Goal: Task Accomplishment & Management: Use online tool/utility

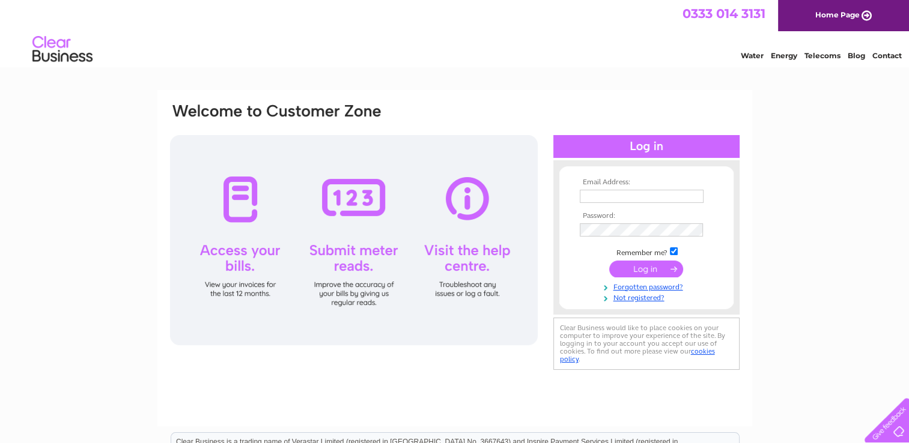
type input "[EMAIL_ADDRESS][DOMAIN_NAME]"
click at [653, 270] on input "submit" at bounding box center [646, 269] width 74 height 17
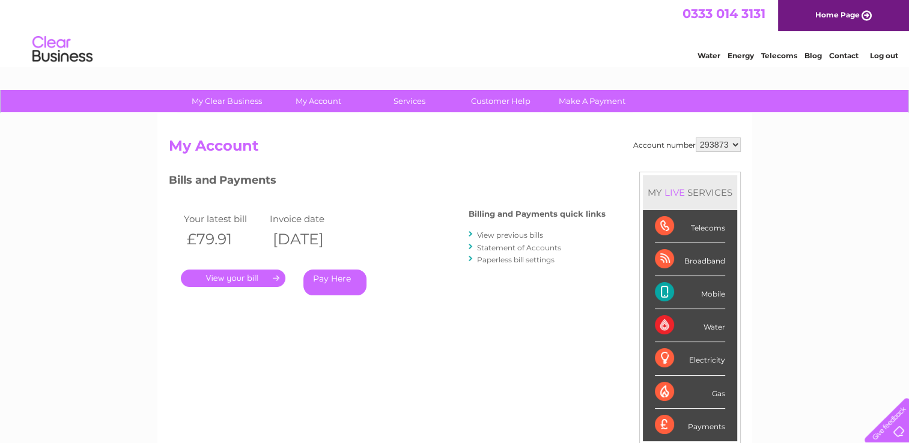
click at [698, 227] on div "Telecoms" at bounding box center [690, 226] width 70 height 33
click at [662, 225] on div "Telecoms" at bounding box center [690, 226] width 70 height 33
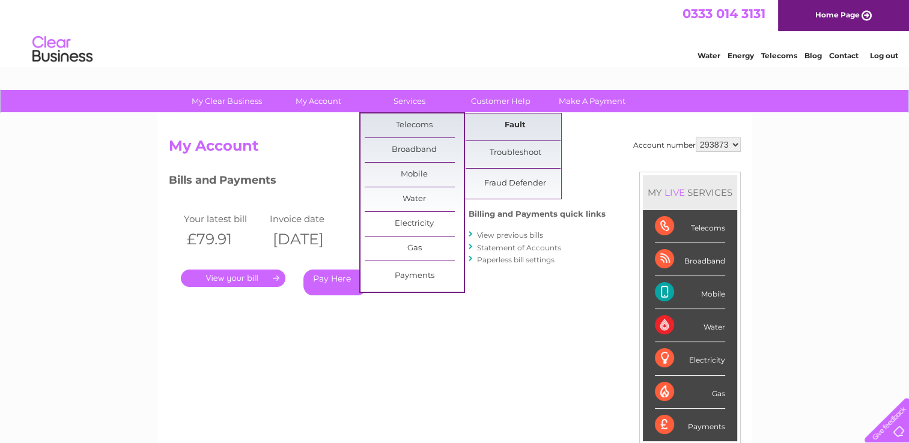
click at [518, 131] on link "Fault" at bounding box center [515, 126] width 99 height 24
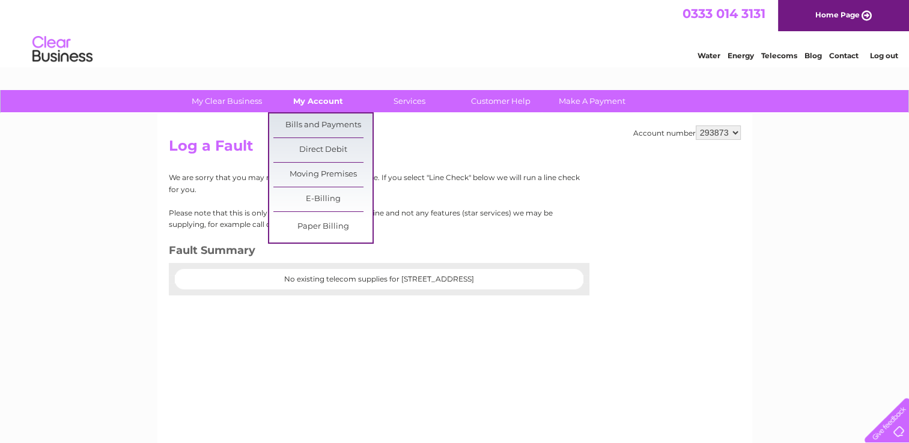
click at [308, 96] on link "My Account" at bounding box center [318, 101] width 99 height 22
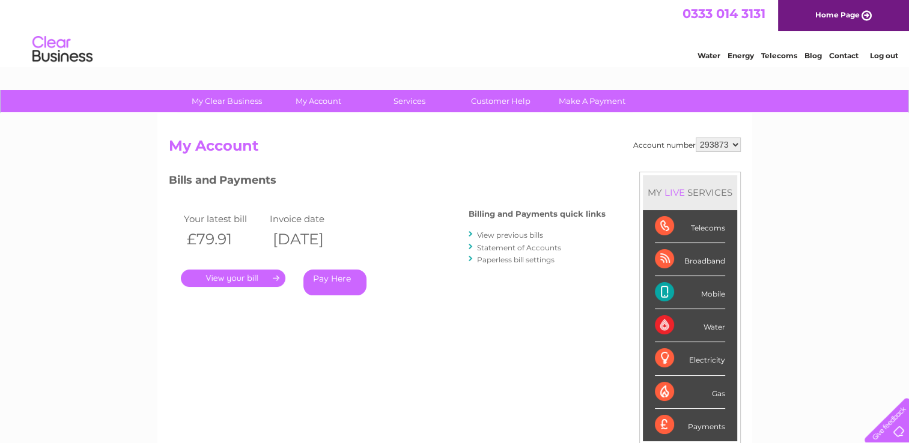
click at [308, 96] on link "My Account" at bounding box center [318, 101] width 99 height 22
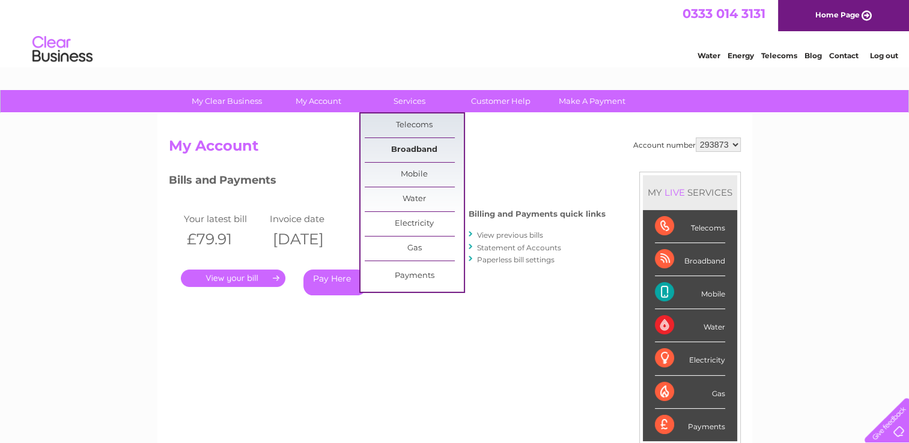
click at [407, 148] on link "Broadband" at bounding box center [414, 150] width 99 height 24
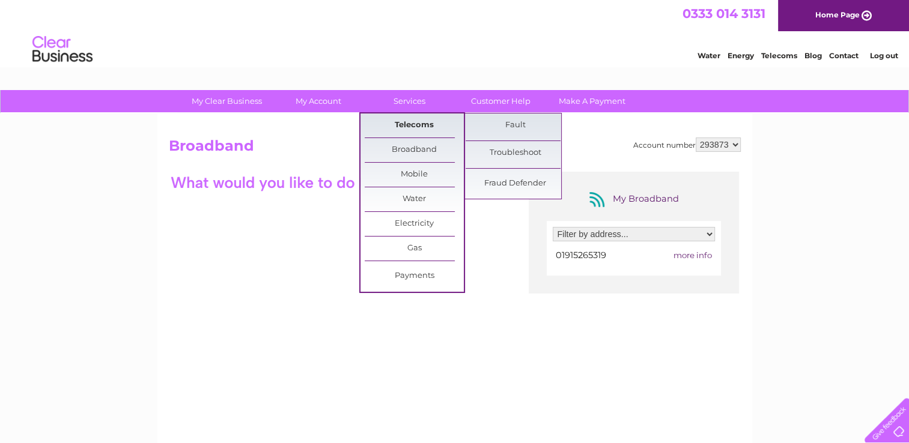
click at [416, 123] on link "Telecoms" at bounding box center [414, 126] width 99 height 24
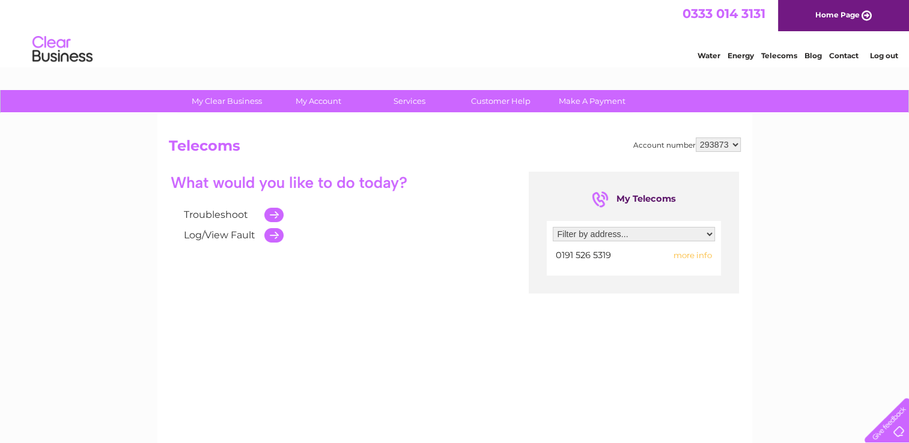
click at [273, 217] on td at bounding box center [270, 215] width 25 height 20
click at [274, 214] on td at bounding box center [270, 215] width 25 height 20
click at [226, 215] on link "Troubleshoot" at bounding box center [216, 214] width 64 height 11
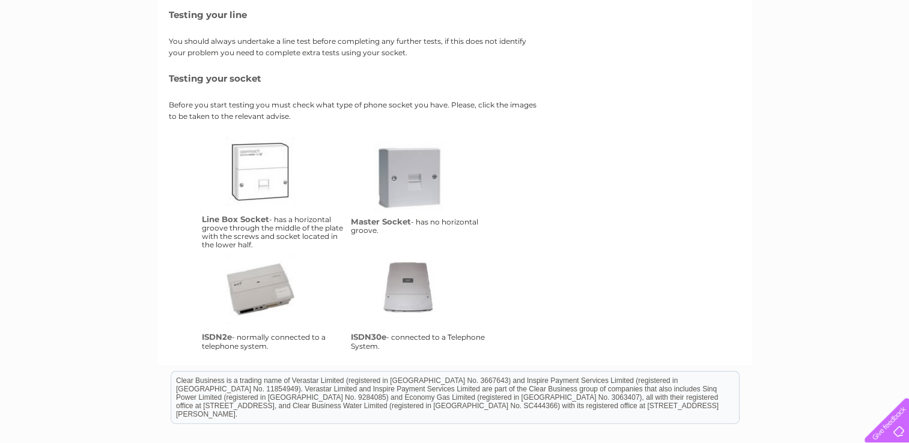
scroll to position [169, 0]
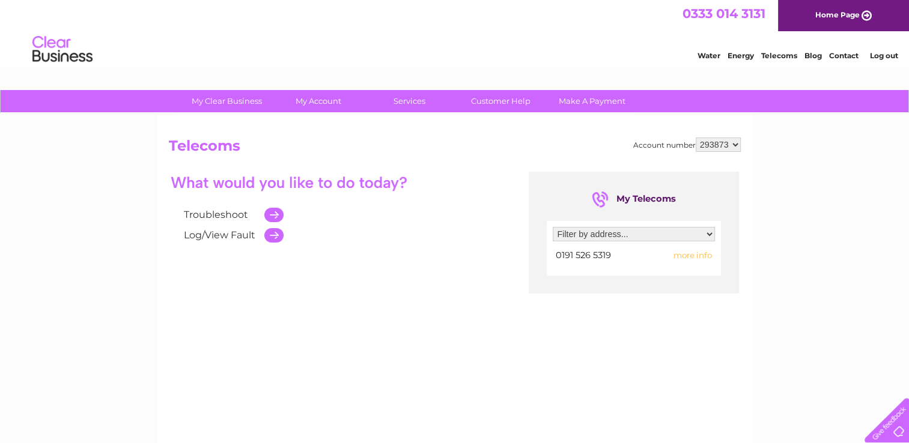
click at [771, 55] on link "Telecoms" at bounding box center [779, 55] width 36 height 9
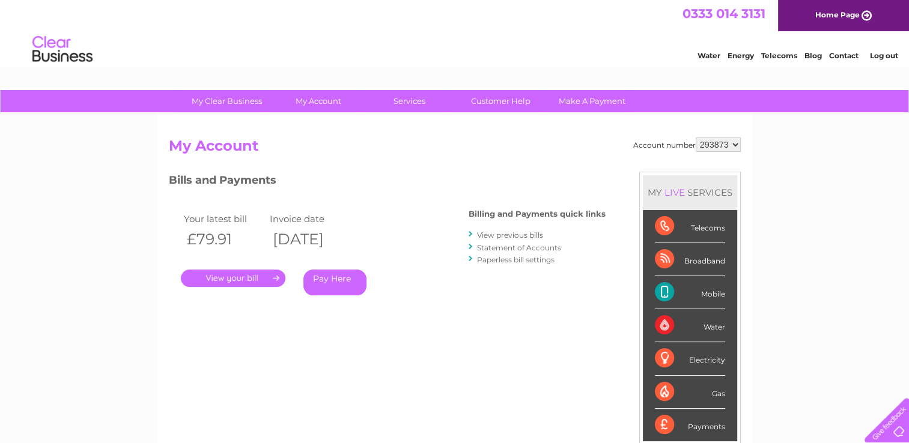
click at [780, 55] on link "Telecoms" at bounding box center [779, 55] width 36 height 9
